Goal: Book appointment/travel/reservation

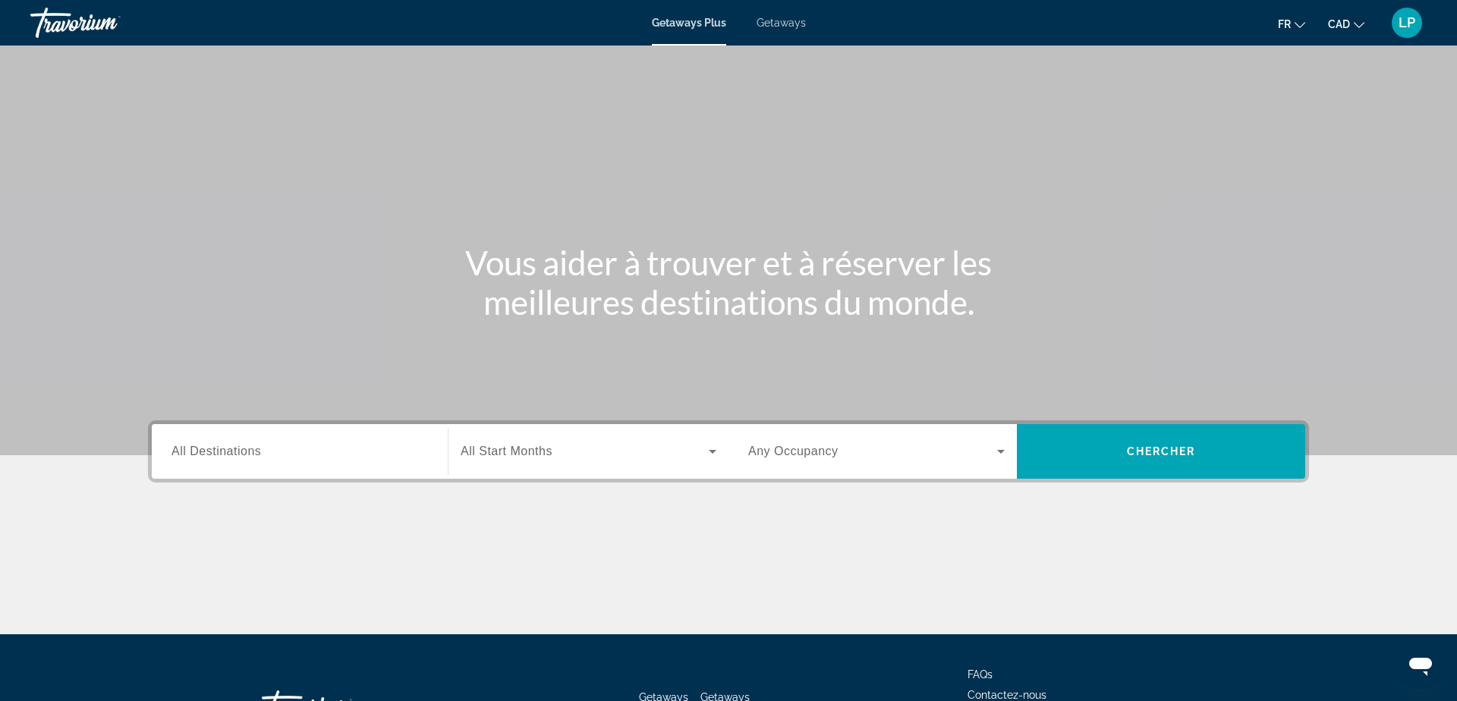
click at [201, 439] on div "Search widget" at bounding box center [299, 451] width 256 height 43
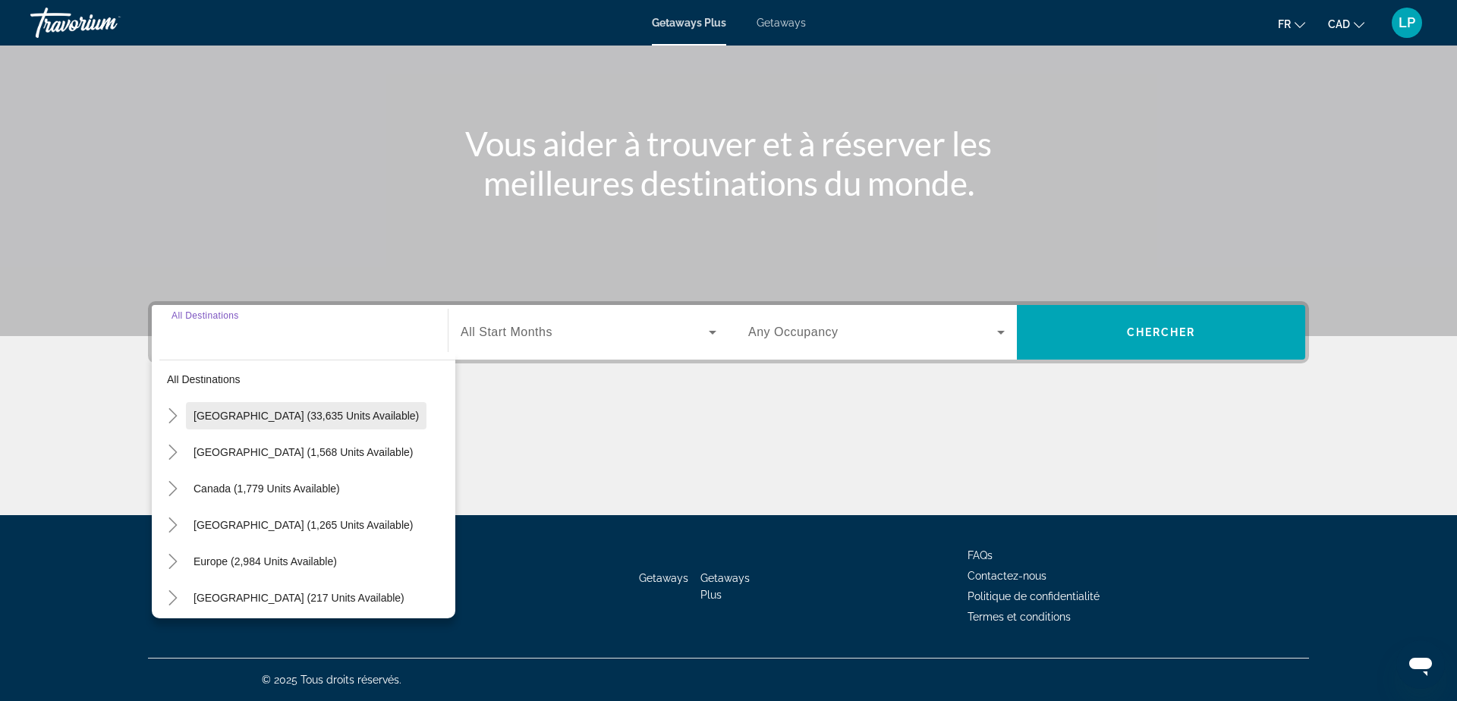
scroll to position [29, 0]
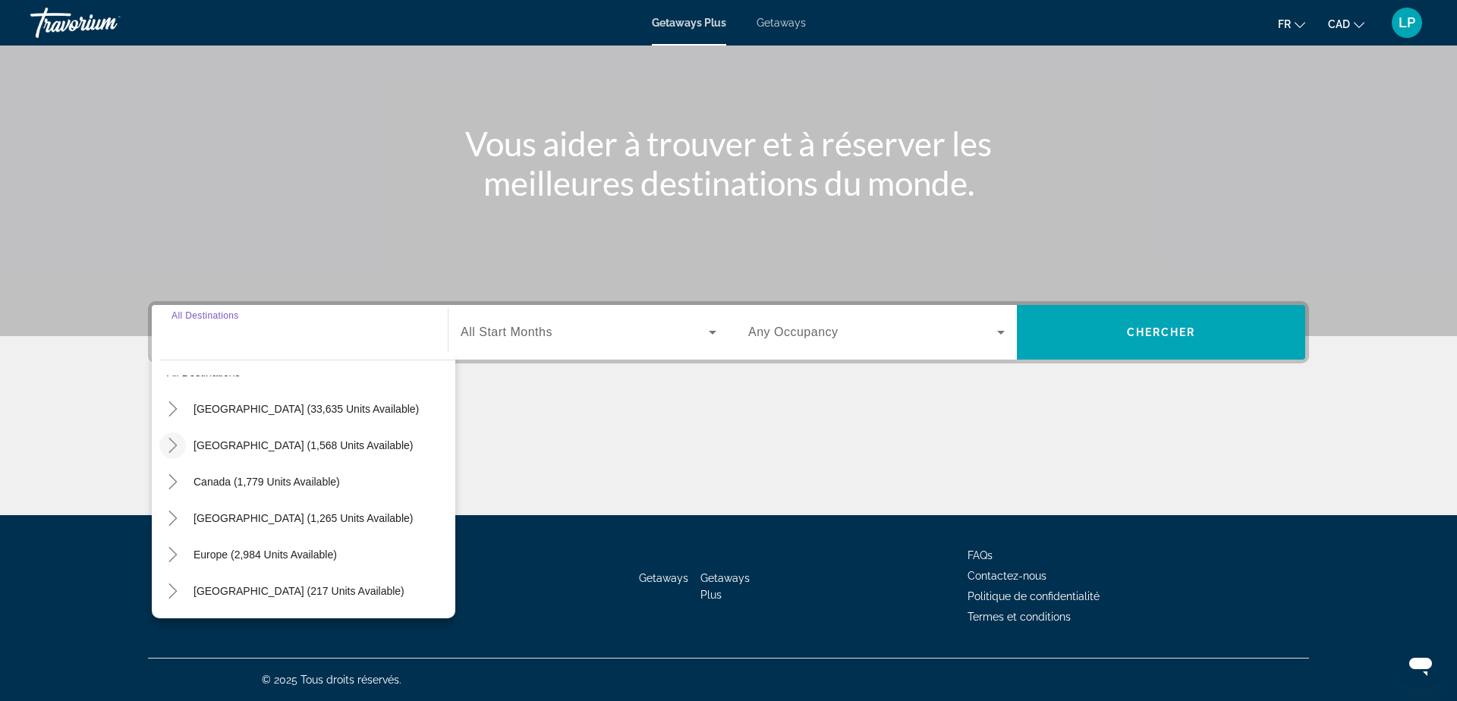
click at [167, 453] on mat-icon "Toggle Mexico (1,568 units available)" at bounding box center [172, 445] width 27 height 27
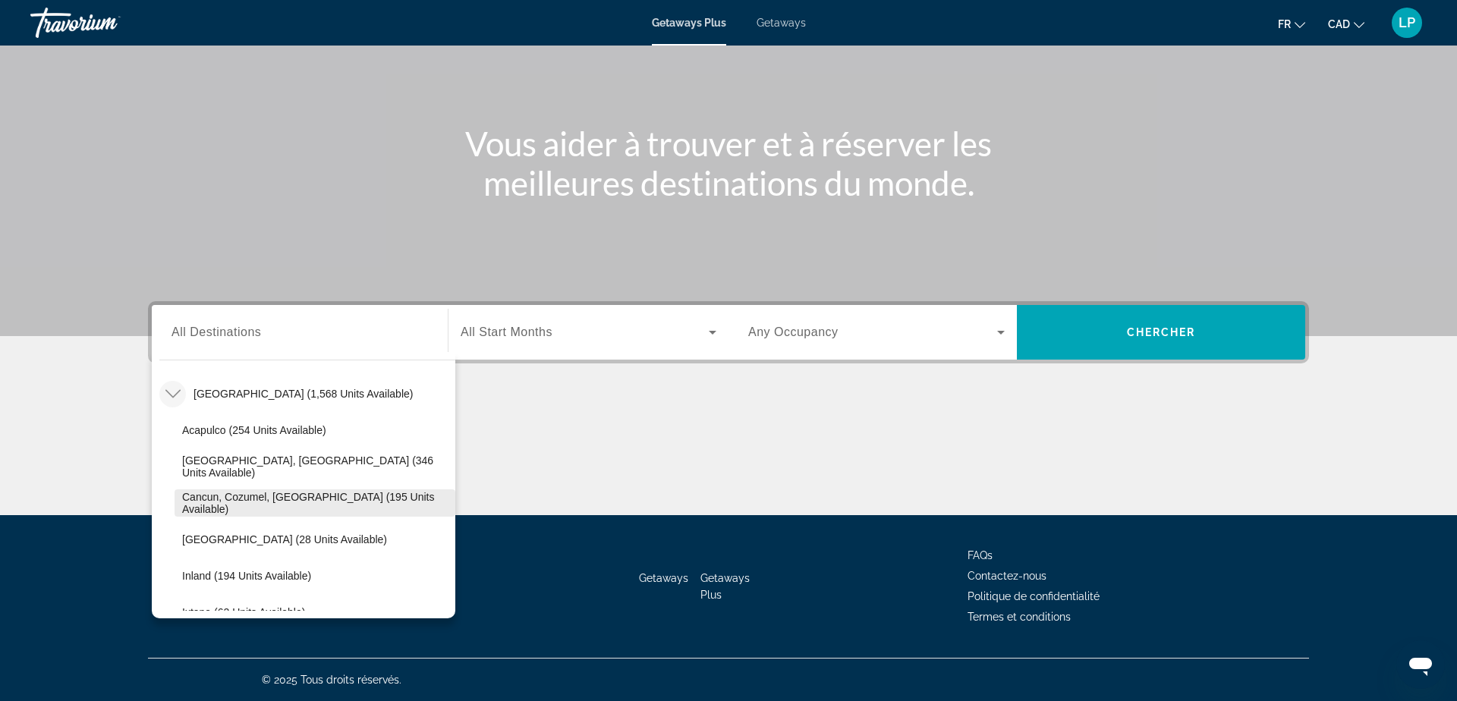
click at [283, 506] on span "Cancun, Cozumel, [GEOGRAPHIC_DATA] (195 units available)" at bounding box center [315, 503] width 266 height 24
type input "**********"
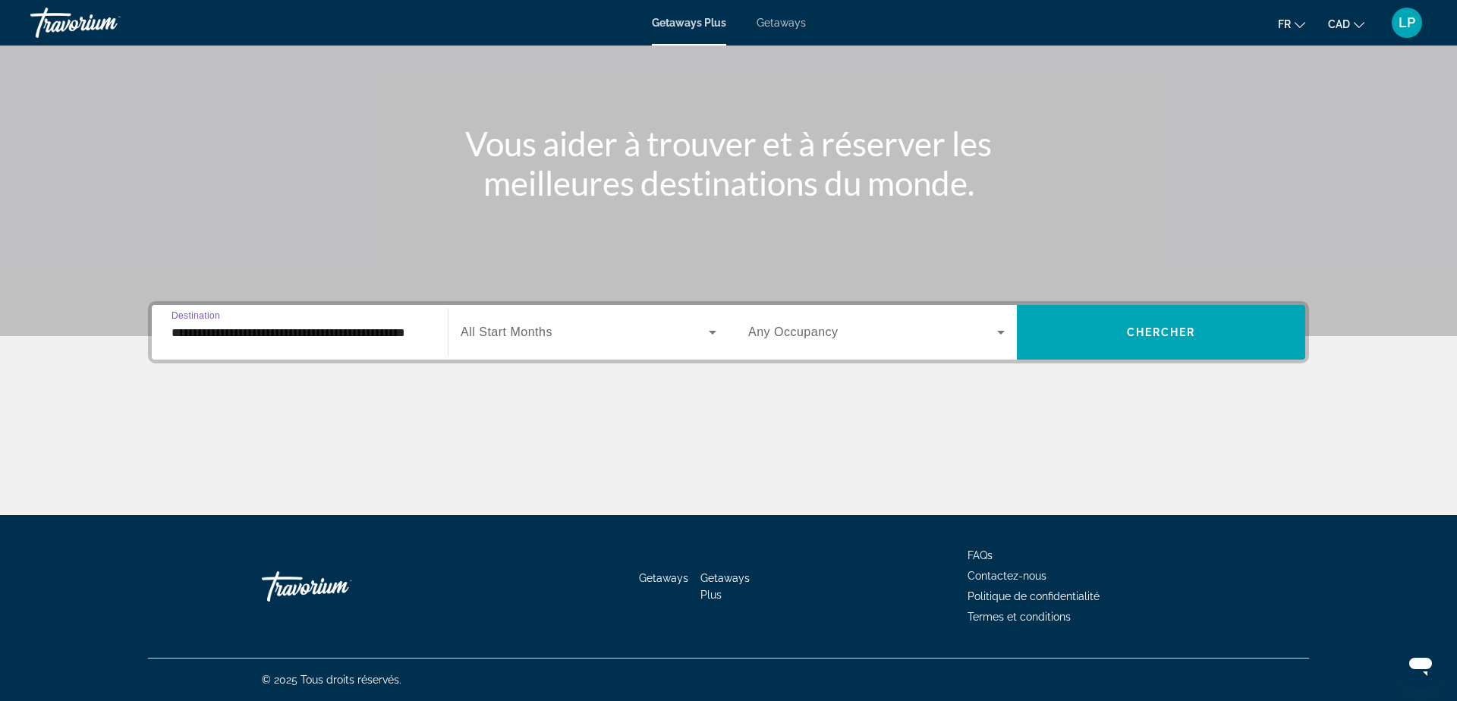
click at [561, 329] on span "Search widget" at bounding box center [585, 332] width 248 height 18
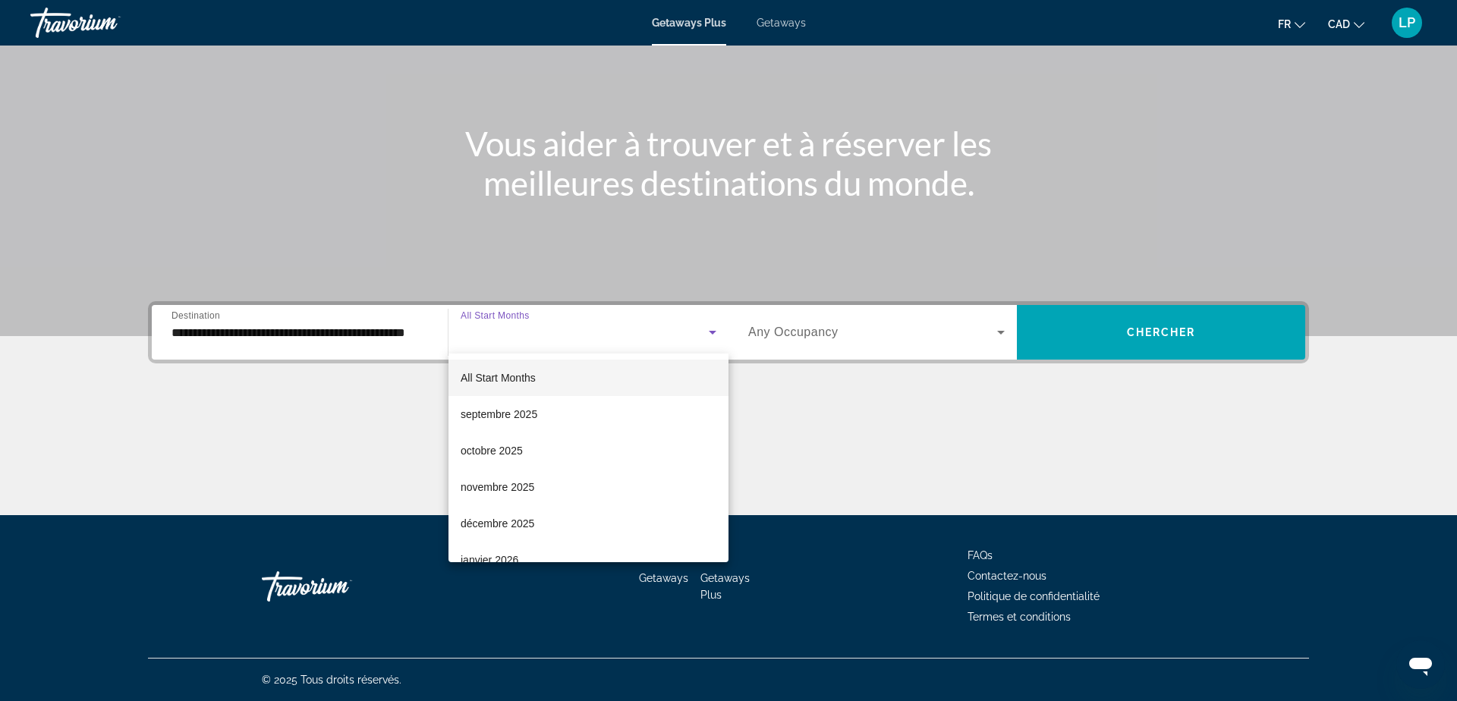
click at [518, 379] on span "All Start Months" at bounding box center [498, 378] width 75 height 12
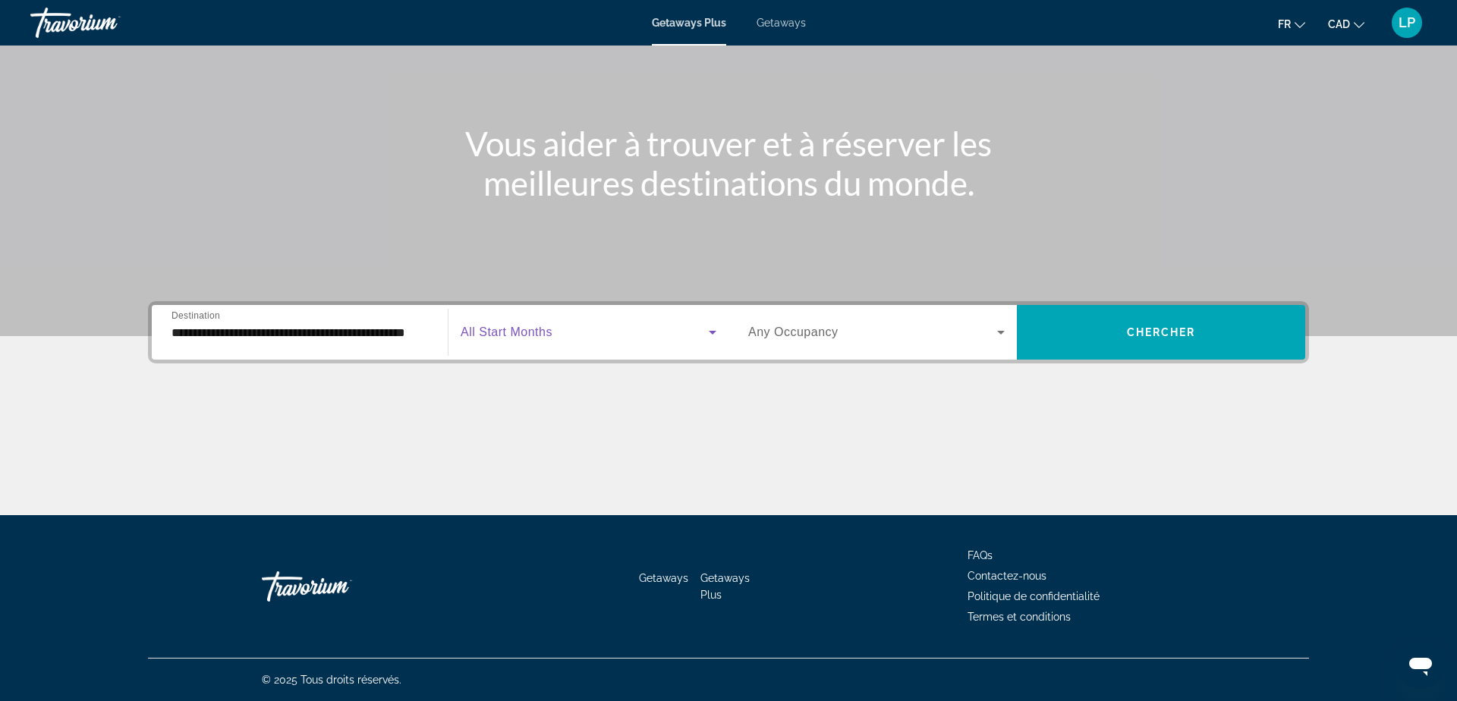
click at [812, 342] on div "Search widget" at bounding box center [876, 332] width 256 height 42
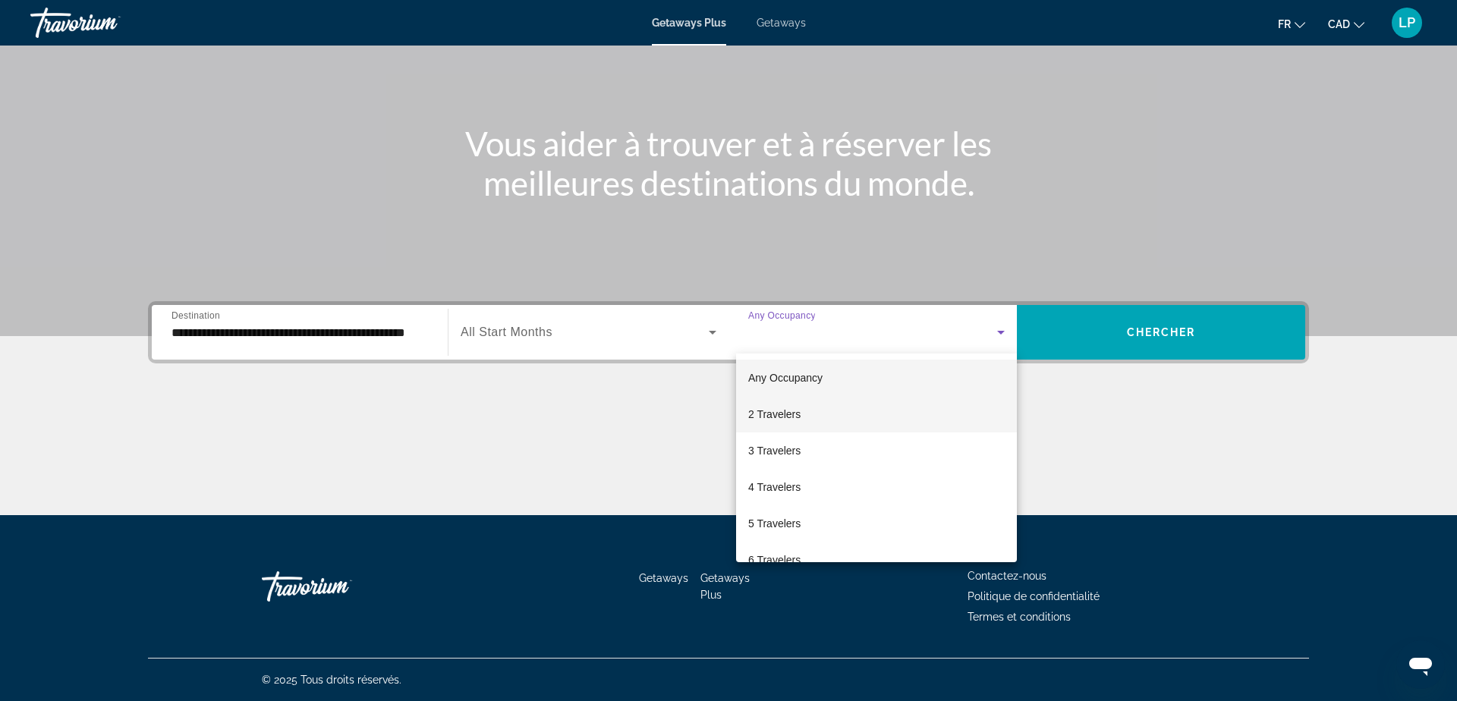
click at [788, 420] on span "2 Travelers" at bounding box center [774, 414] width 52 height 18
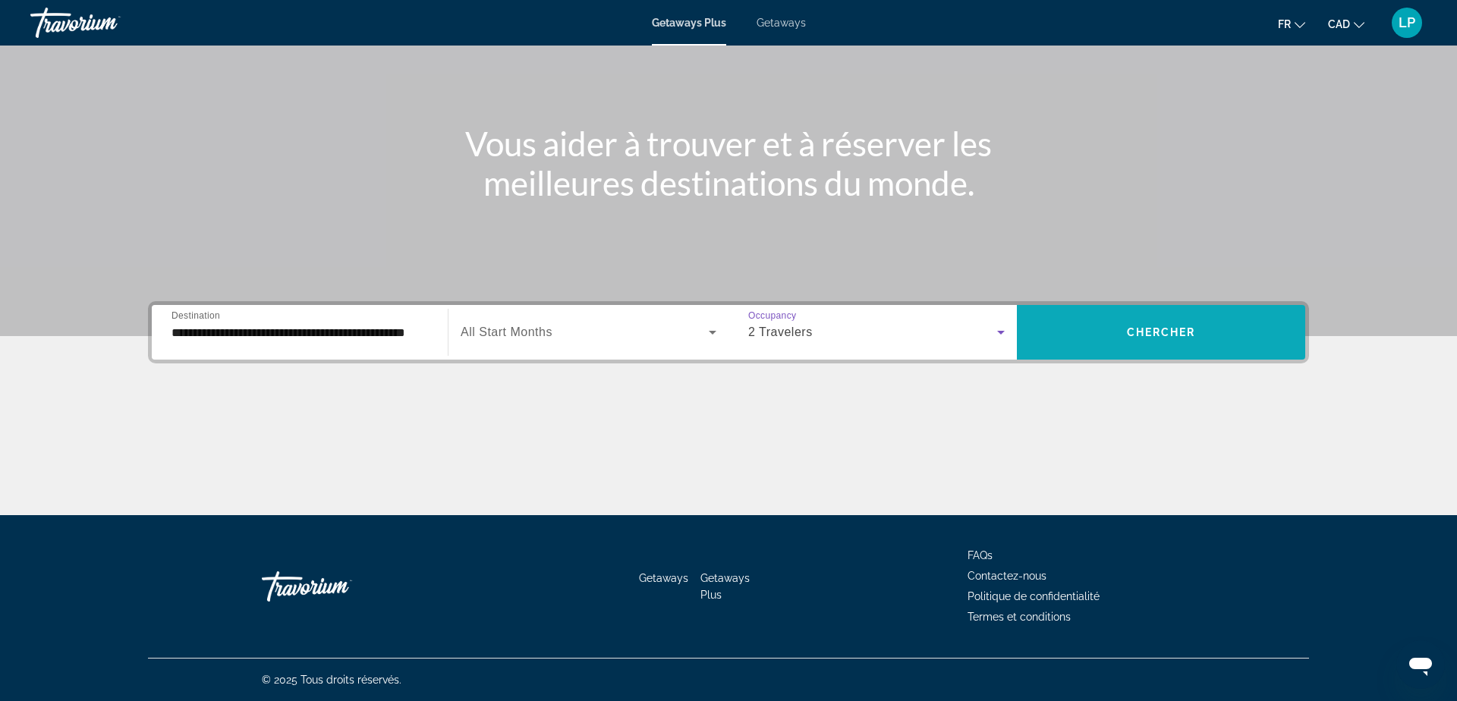
click at [1108, 330] on span "Search widget" at bounding box center [1161, 332] width 288 height 36
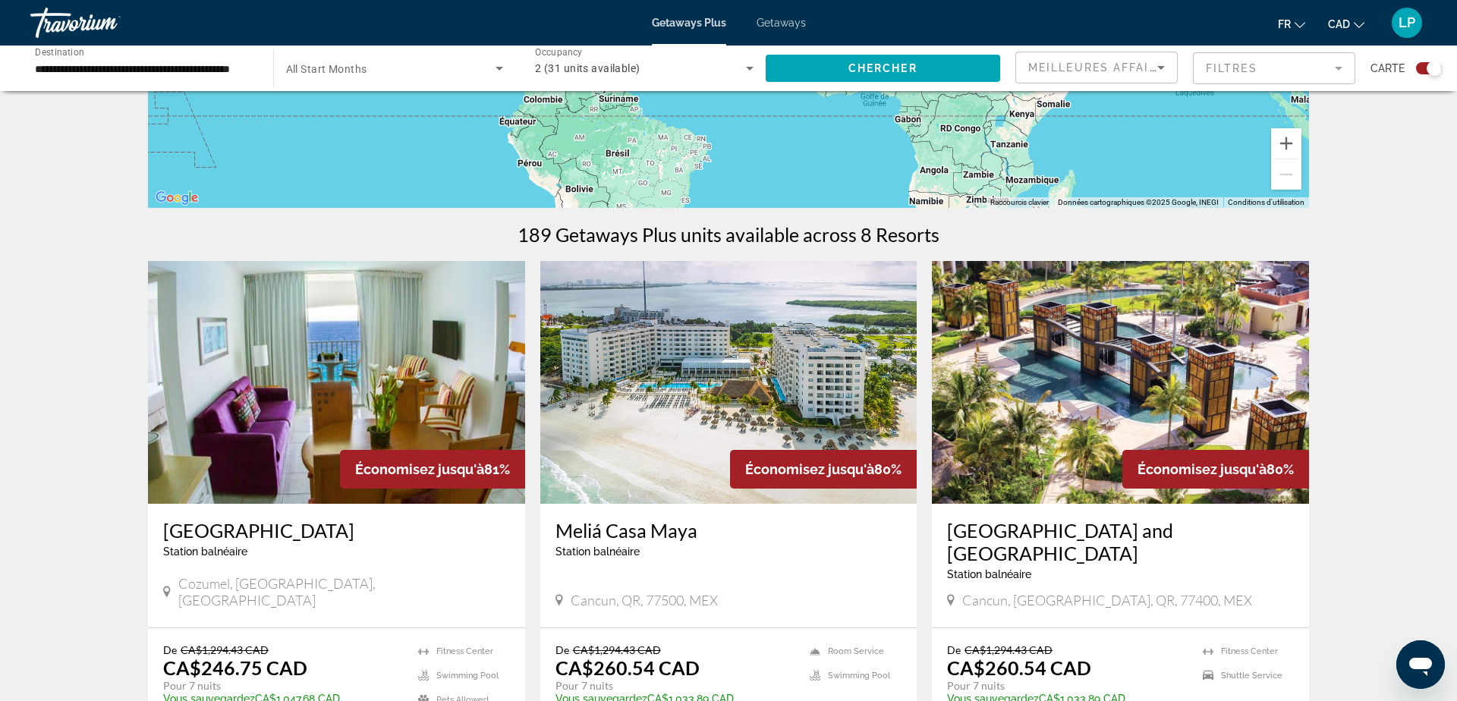
scroll to position [359, 0]
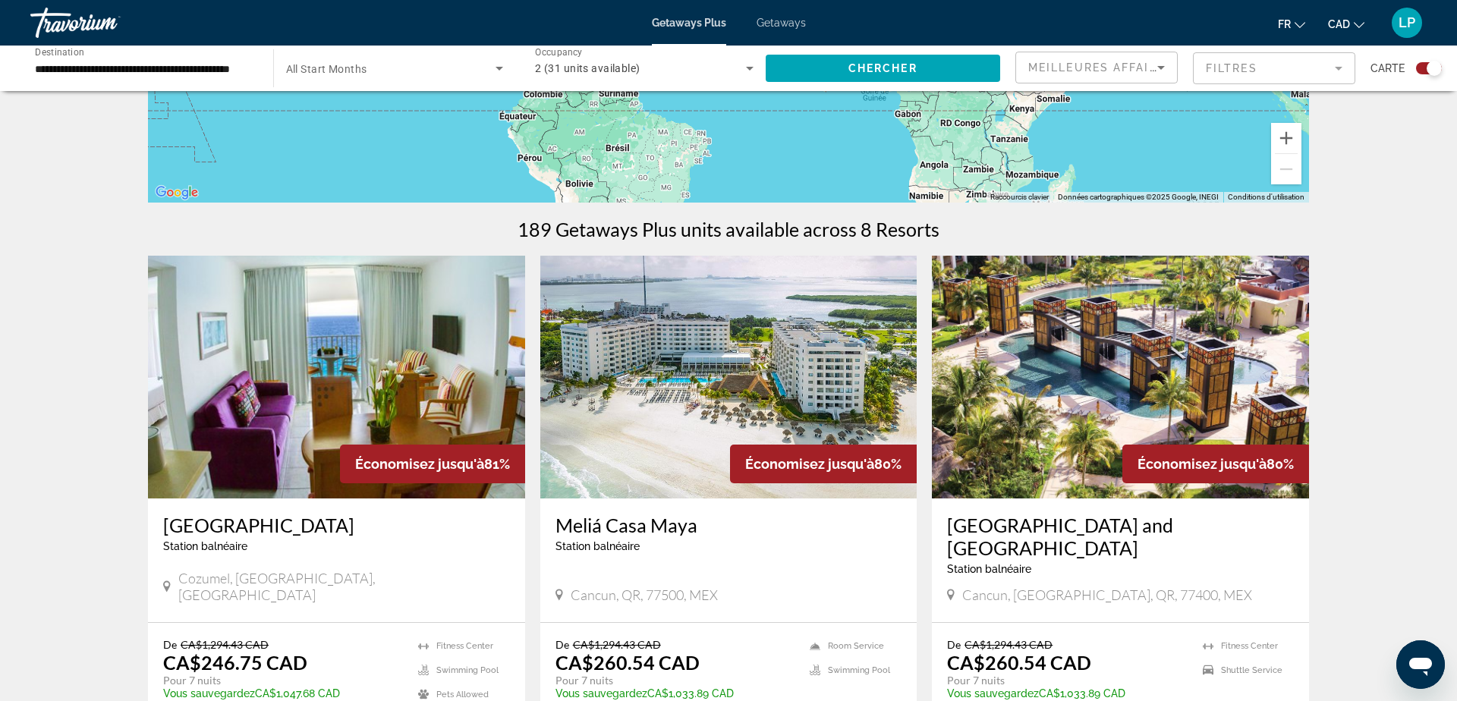
click at [702, 401] on img "Main content" at bounding box center [728, 377] width 377 height 243
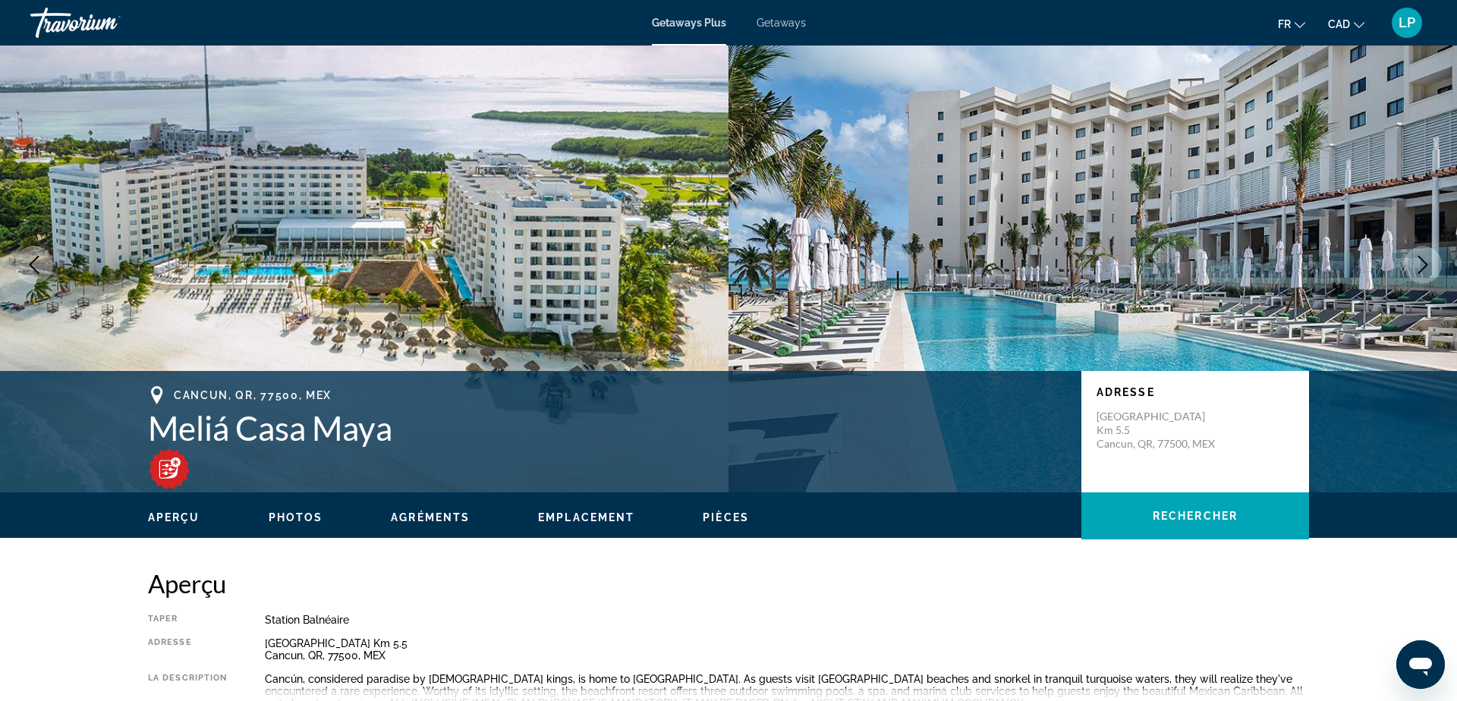
scroll to position [9, 0]
click at [1412, 269] on button "Next image" at bounding box center [1423, 264] width 38 height 38
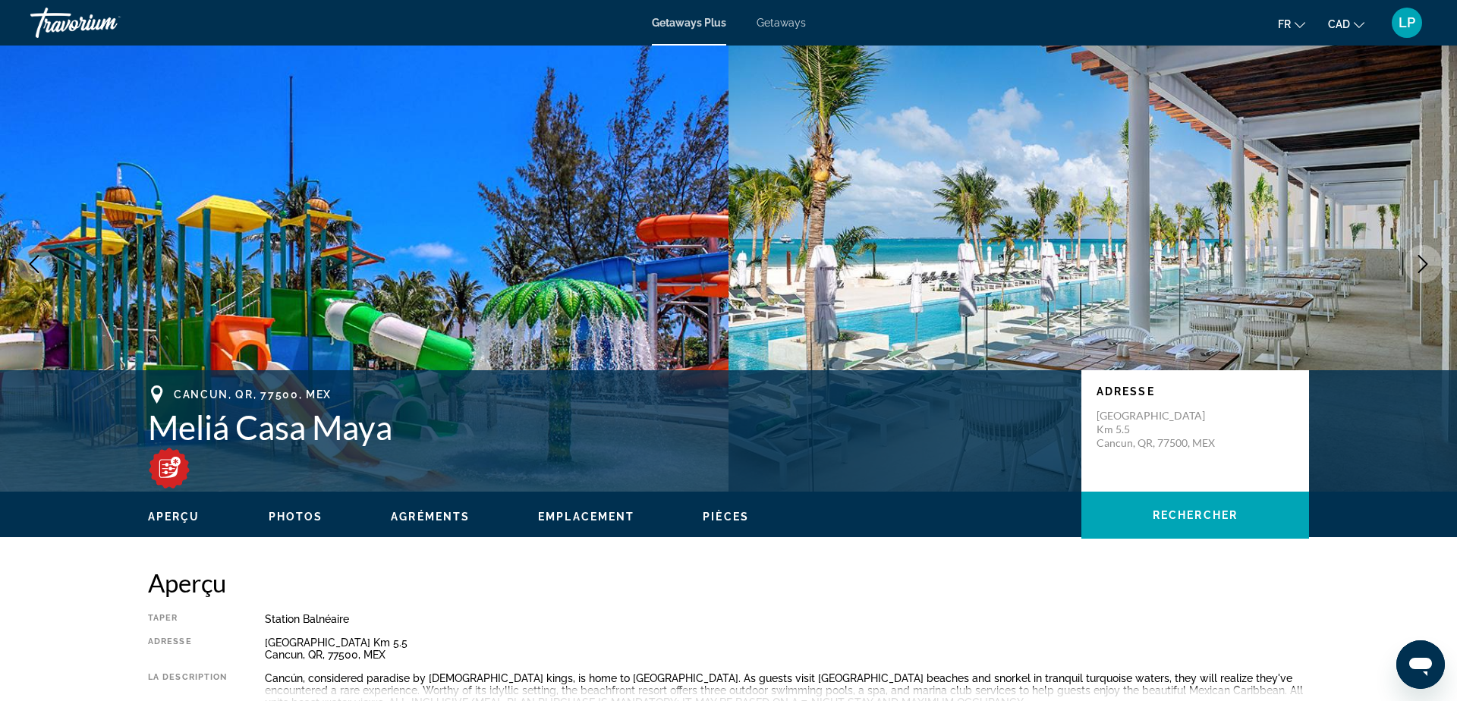
click at [1412, 269] on button "Next image" at bounding box center [1423, 264] width 38 height 38
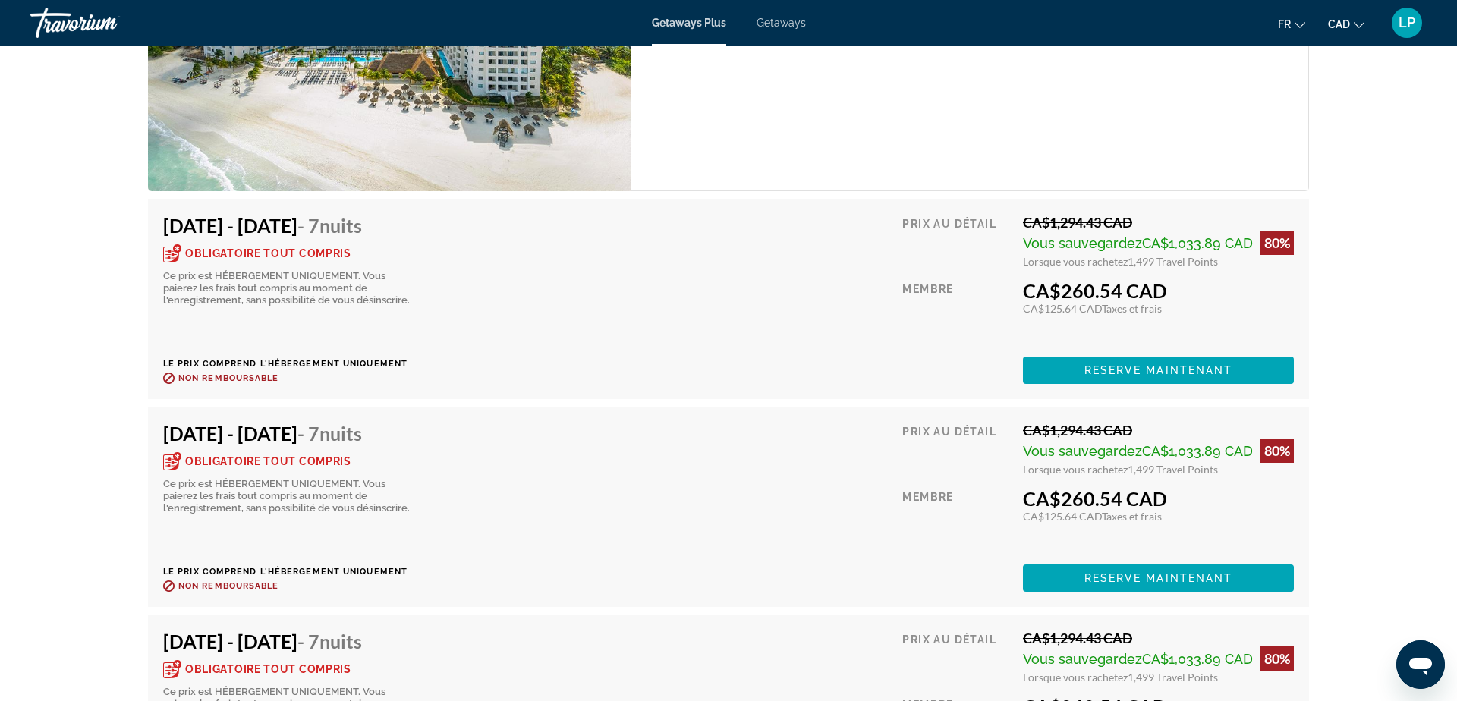
scroll to position [2759, 0]
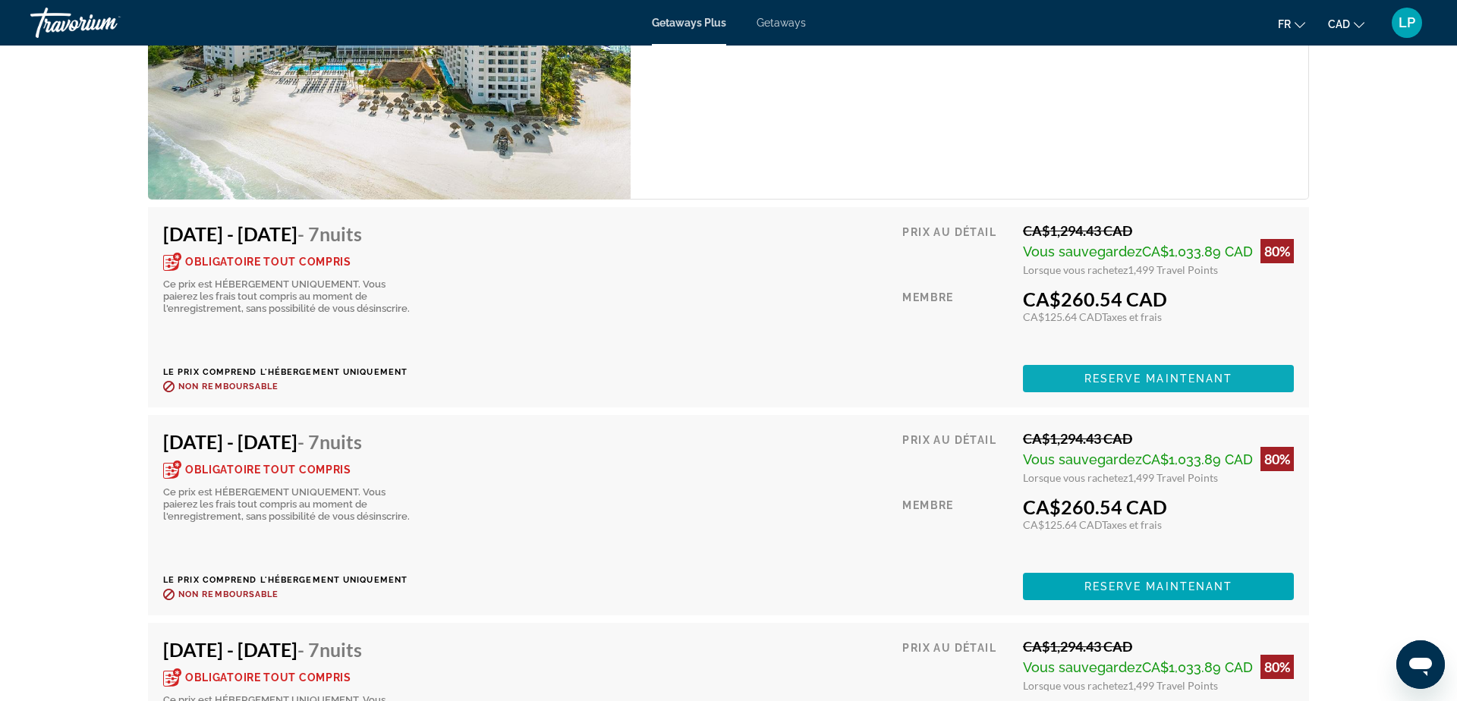
click at [1202, 376] on span "Reserve maintenant" at bounding box center [1158, 379] width 149 height 12
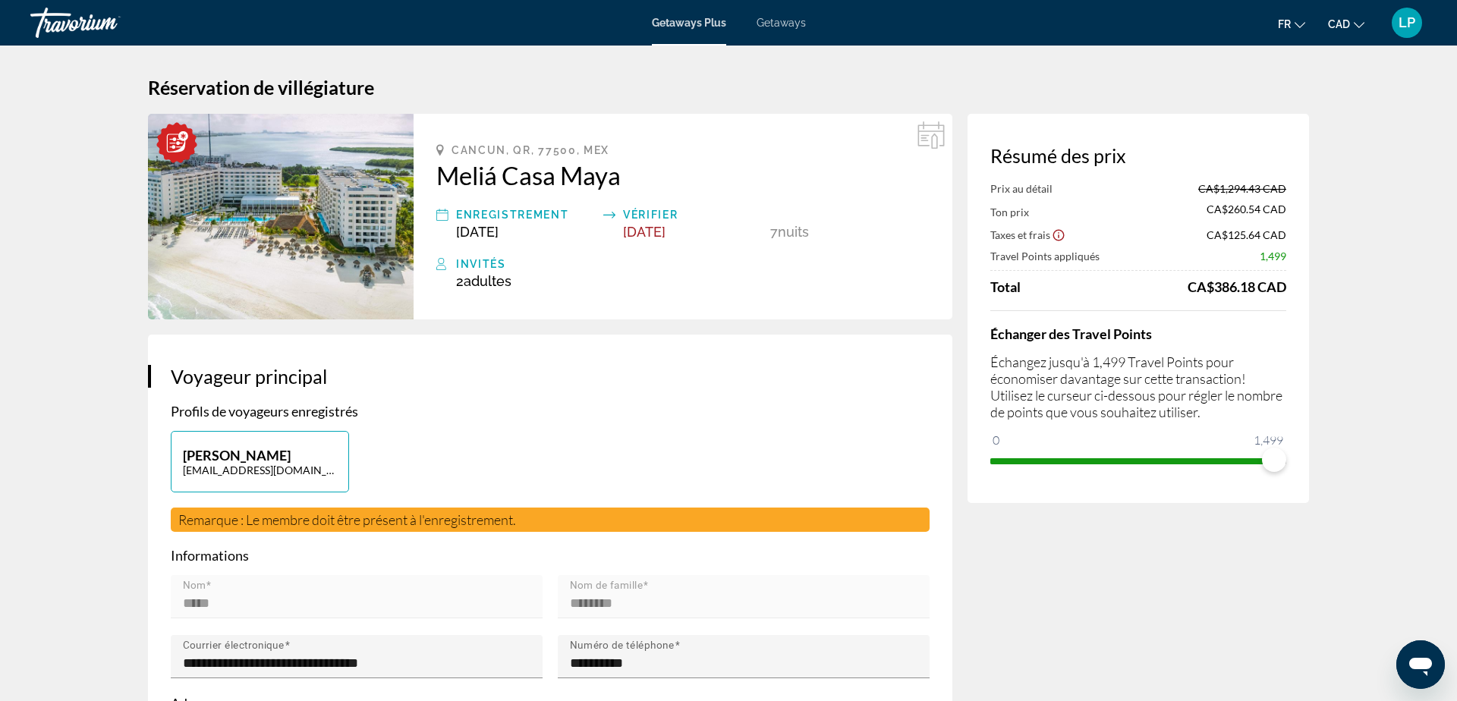
click at [1224, 461] on span "ngx-slider" at bounding box center [1132, 461] width 284 height 6
drag, startPoint x: 1222, startPoint y: 457, endPoint x: 1302, endPoint y: 460, distance: 79.7
click at [1302, 460] on div "Résumé des prix Prix au détail CA$1,294.43 CAD Ton prix CA$450.90 CAD Taxes et …" at bounding box center [1137, 308] width 341 height 389
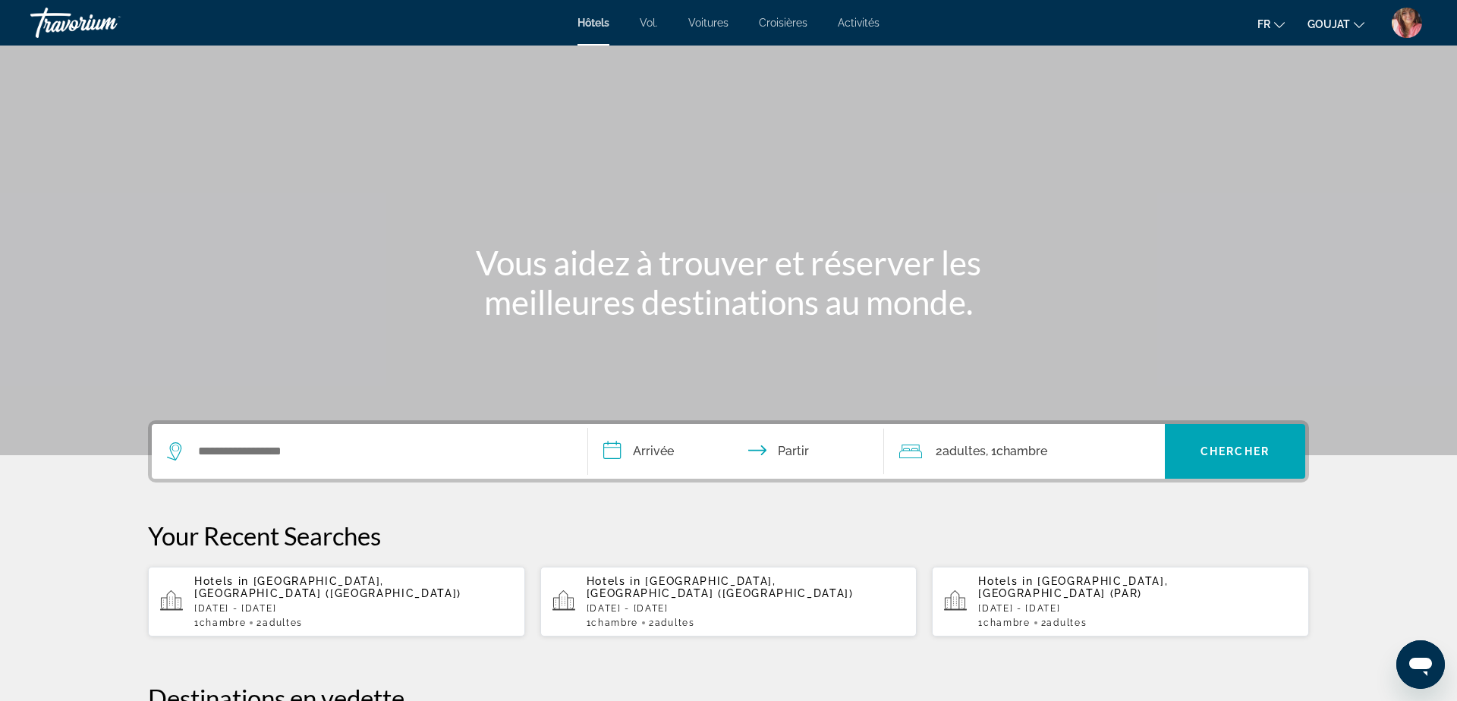
click at [649, 28] on font "Vol." at bounding box center [649, 23] width 18 height 12
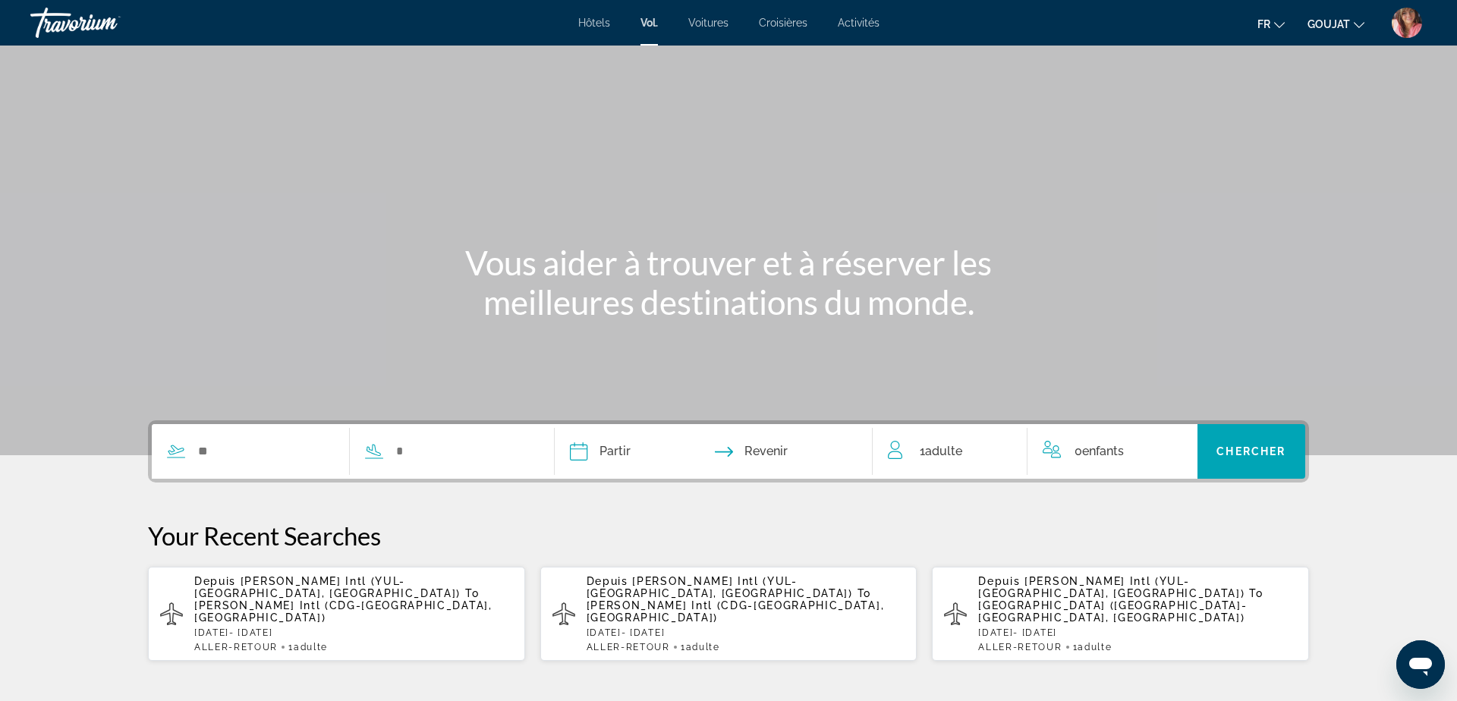
click at [215, 464] on div "Search widget" at bounding box center [341, 451] width 379 height 55
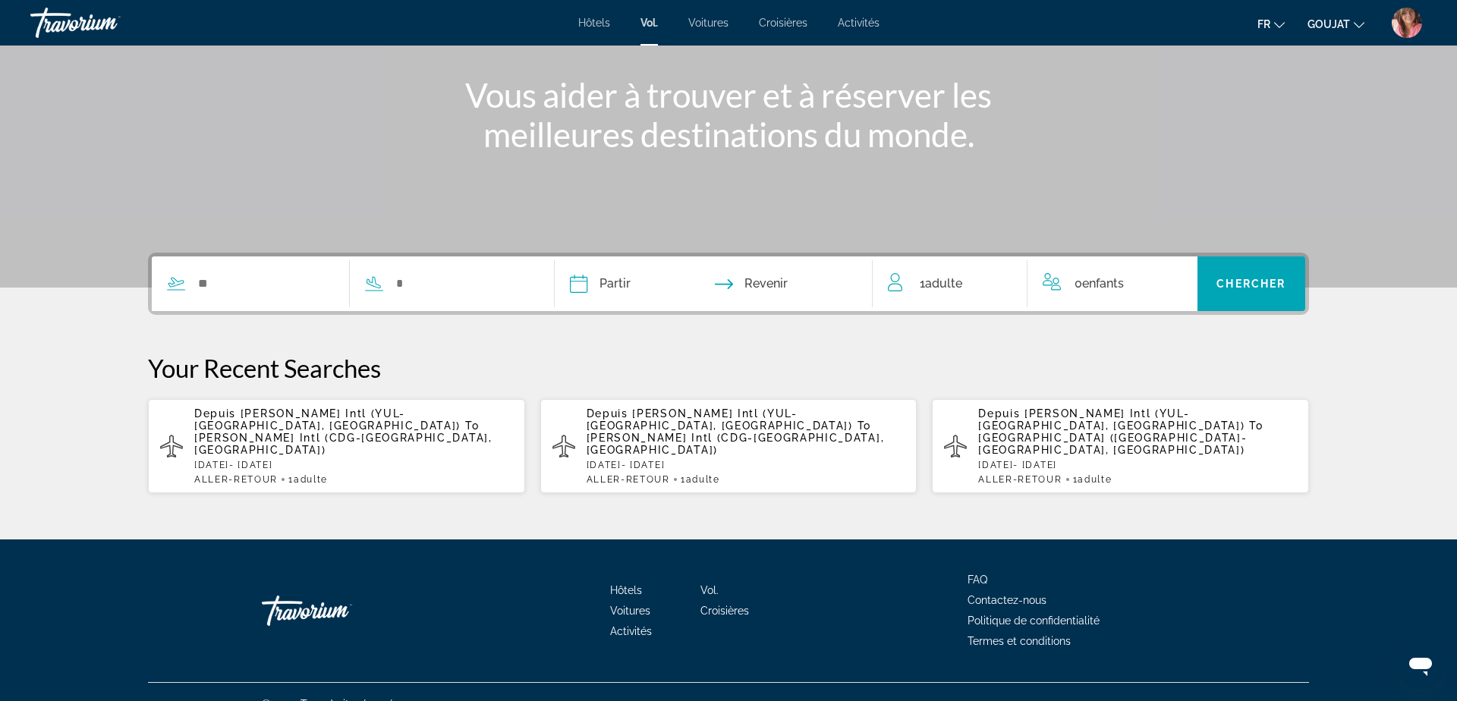
click at [417, 298] on div "Search widget" at bounding box center [341, 283] width 379 height 55
